Goal: Register for event/course: Sign up to attend an event or enroll in a course

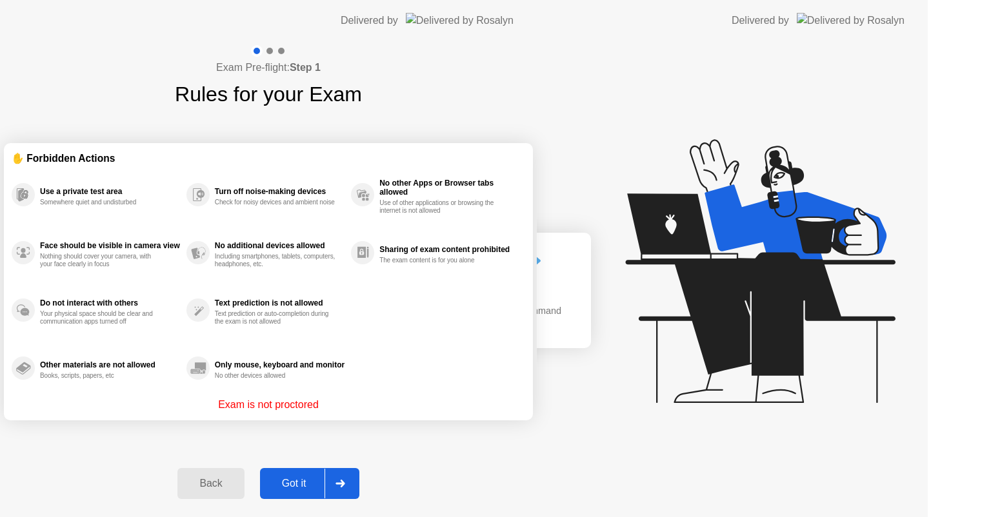
click at [156, 394] on div "Exam Pre-flight: Step 1 Rules for your Exam ✋ Forbidden Actions Use a private t…" at bounding box center [268, 279] width 537 height 476
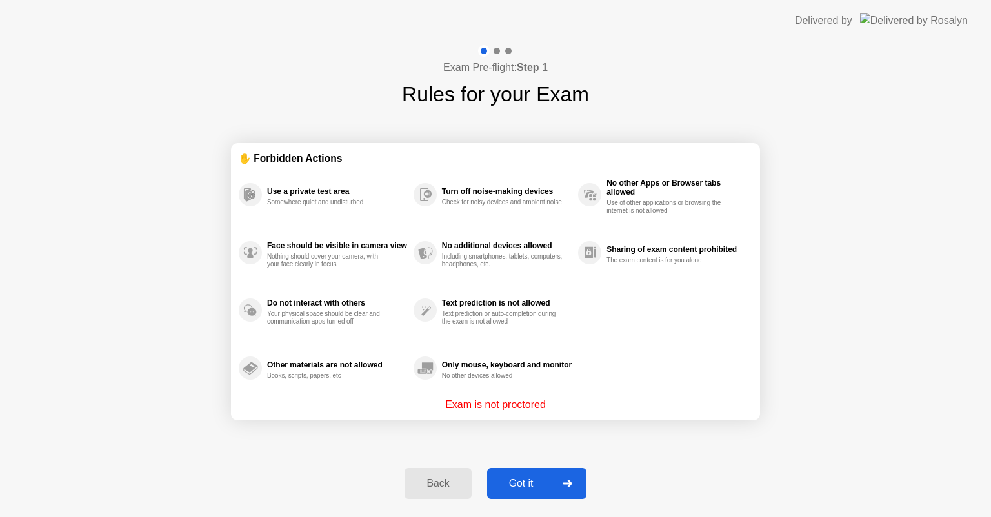
click at [542, 472] on button "Got it" at bounding box center [536, 483] width 99 height 31
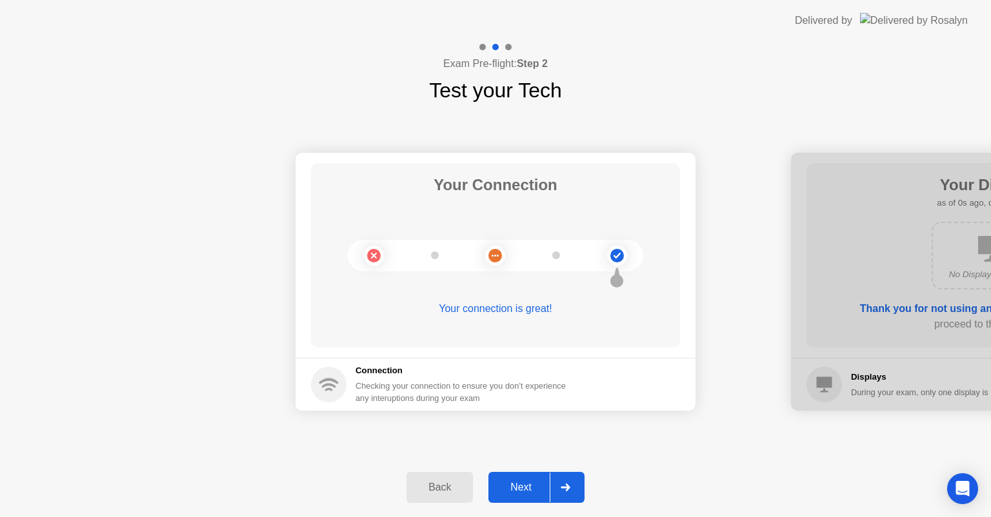
click at [537, 484] on div "Next" at bounding box center [520, 488] width 57 height 12
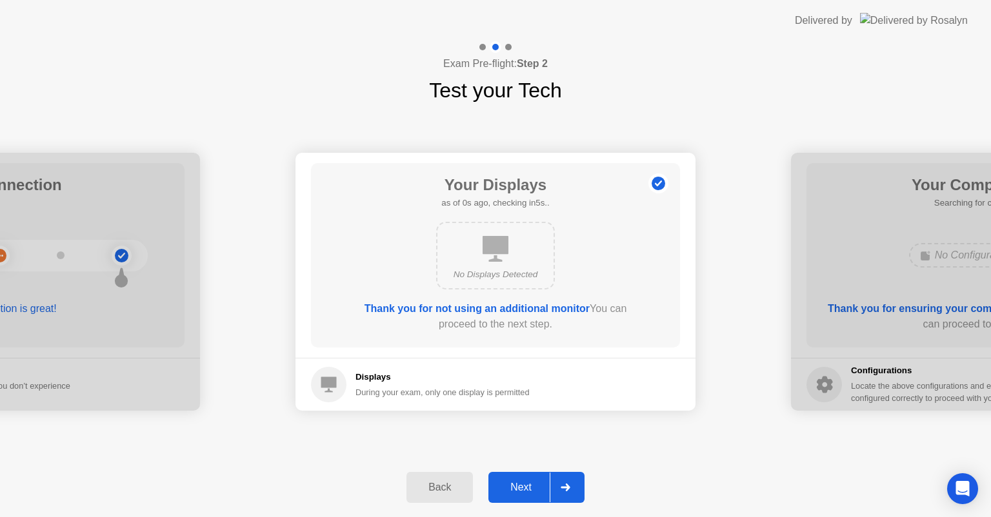
click at [537, 484] on div "Next" at bounding box center [520, 488] width 57 height 12
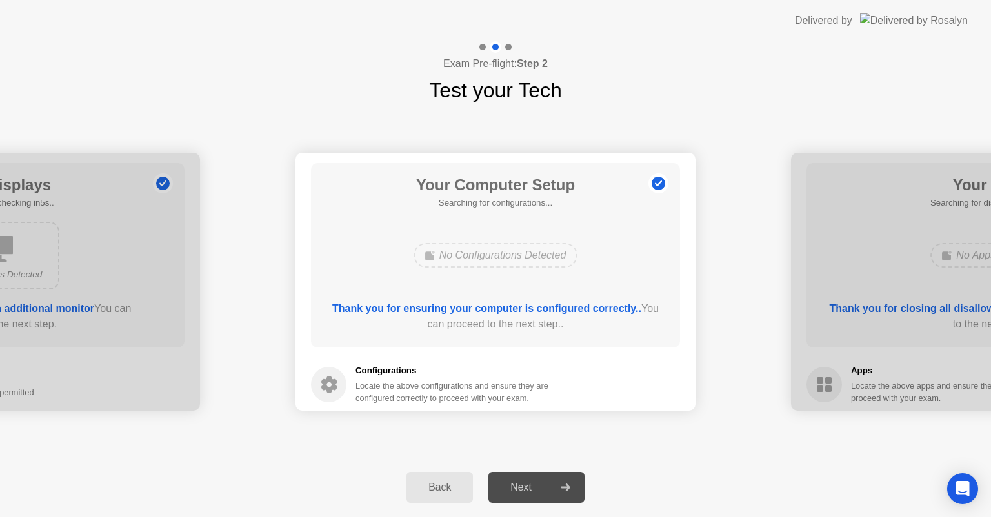
click at [537, 484] on div "Next" at bounding box center [520, 488] width 57 height 12
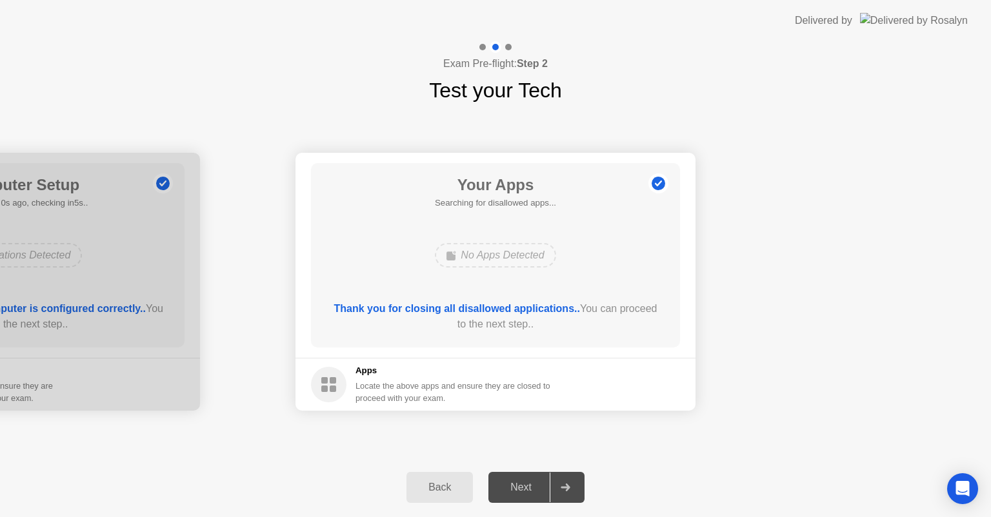
click at [537, 484] on div "Next" at bounding box center [520, 488] width 57 height 12
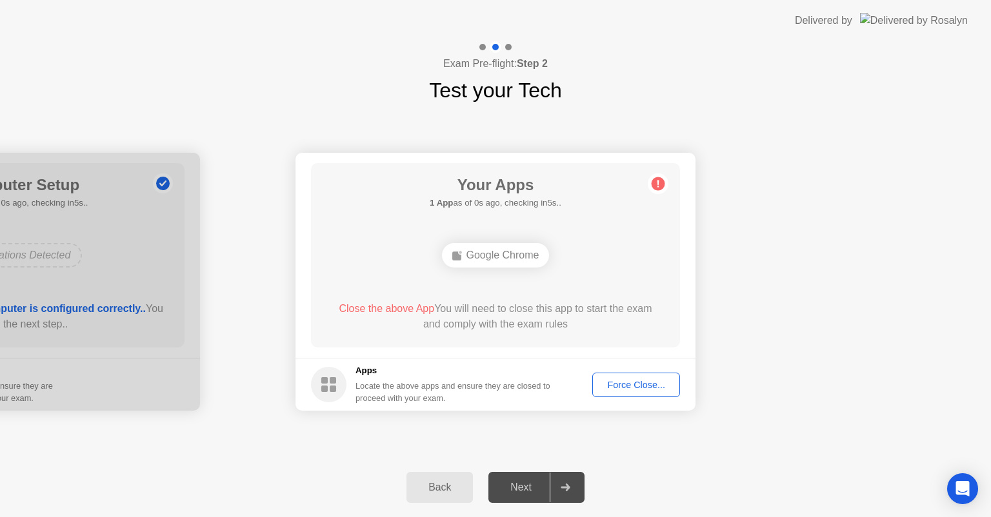
click at [626, 380] on div "Force Close..." at bounding box center [636, 385] width 79 height 10
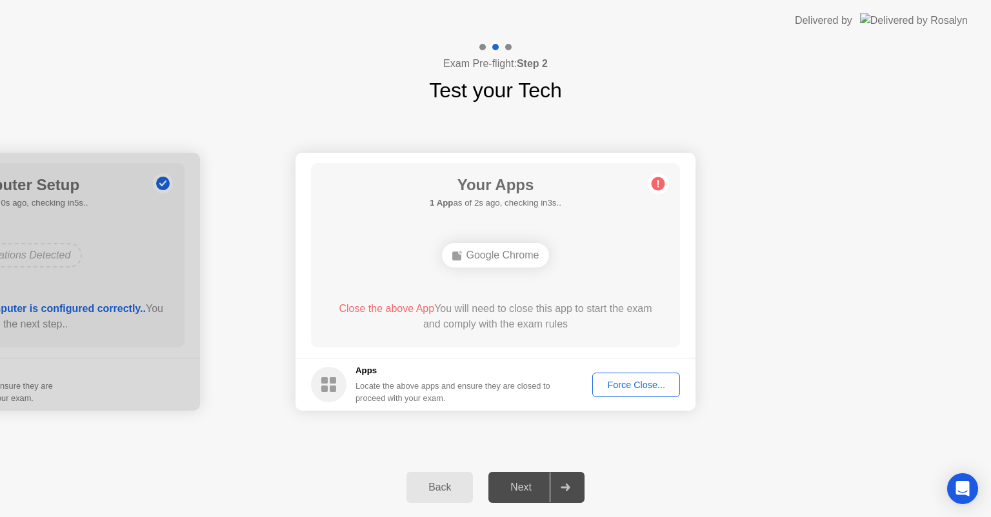
click at [624, 401] on footer "Apps Locate the above apps and ensure they are closed to proceed with your exam…" at bounding box center [495, 384] width 400 height 53
click at [619, 390] on div "Force Close..." at bounding box center [636, 385] width 79 height 10
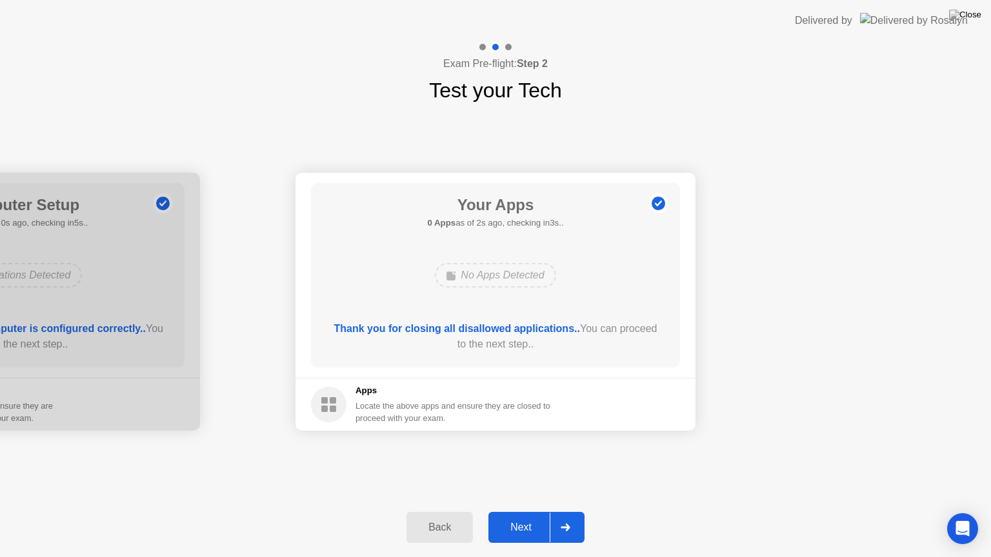
click at [523, 517] on button "Next" at bounding box center [536, 527] width 96 height 31
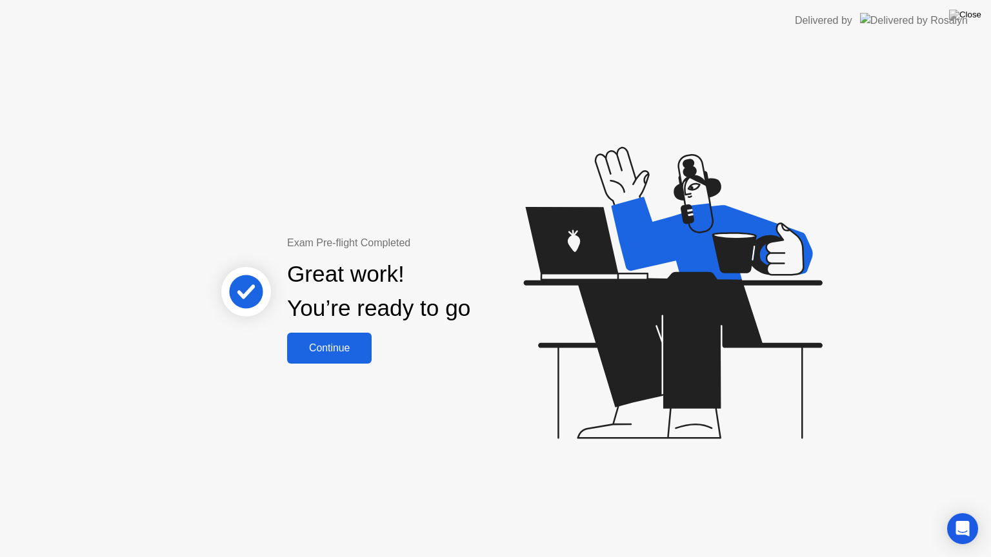
click at [333, 350] on div "Continue" at bounding box center [329, 348] width 77 height 12
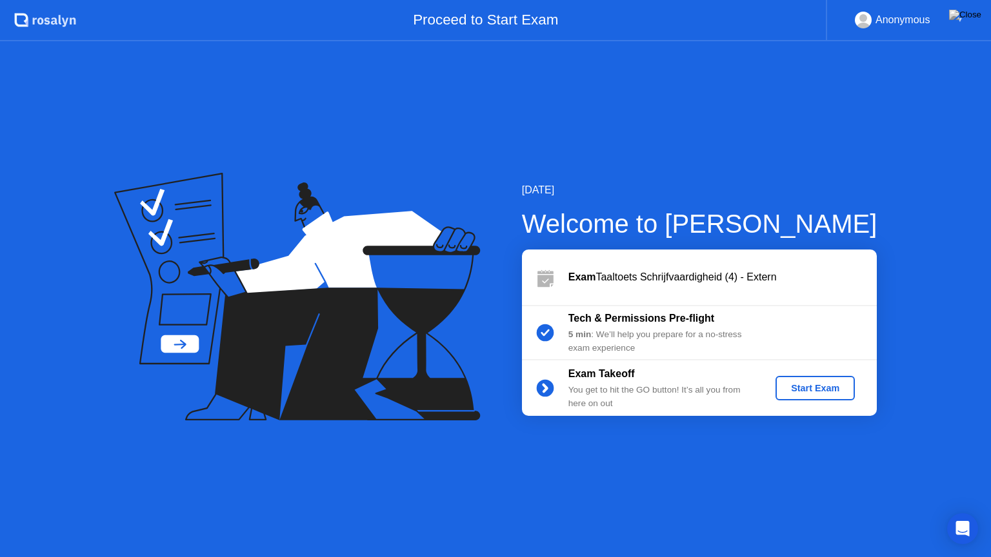
click at [835, 390] on div "Start Exam" at bounding box center [814, 388] width 69 height 10
